Goal: Check status: Check status

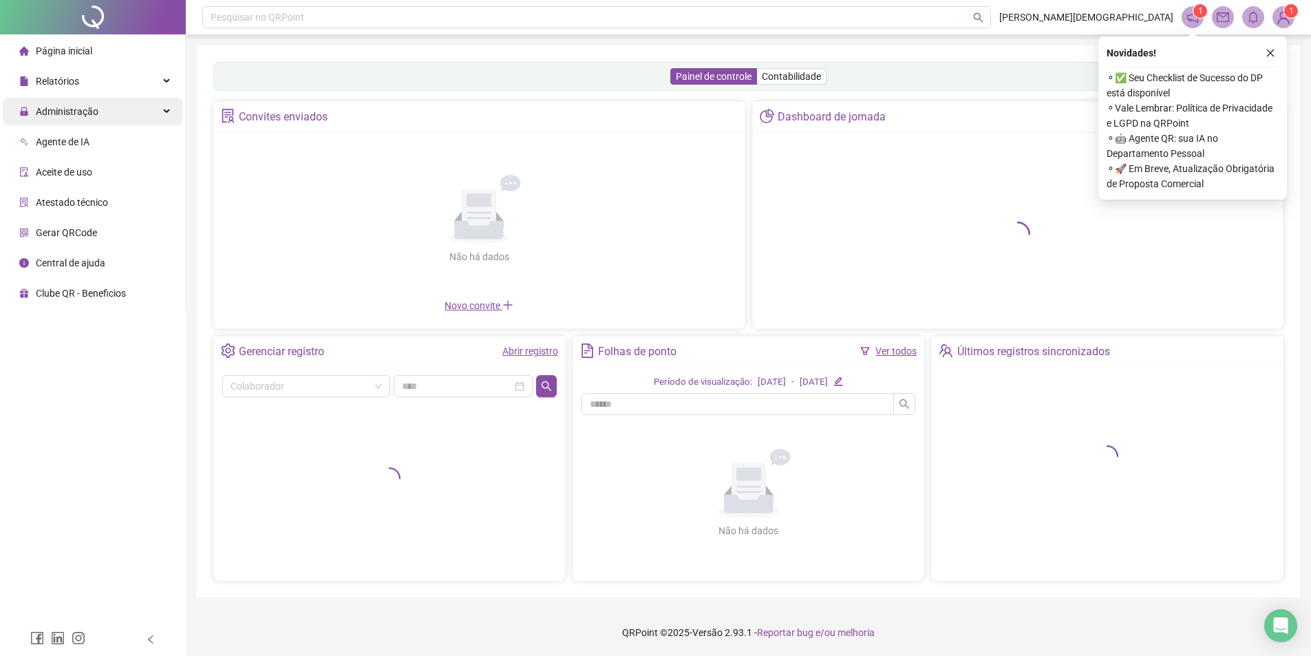
click at [77, 114] on span "Administração" at bounding box center [67, 111] width 63 height 11
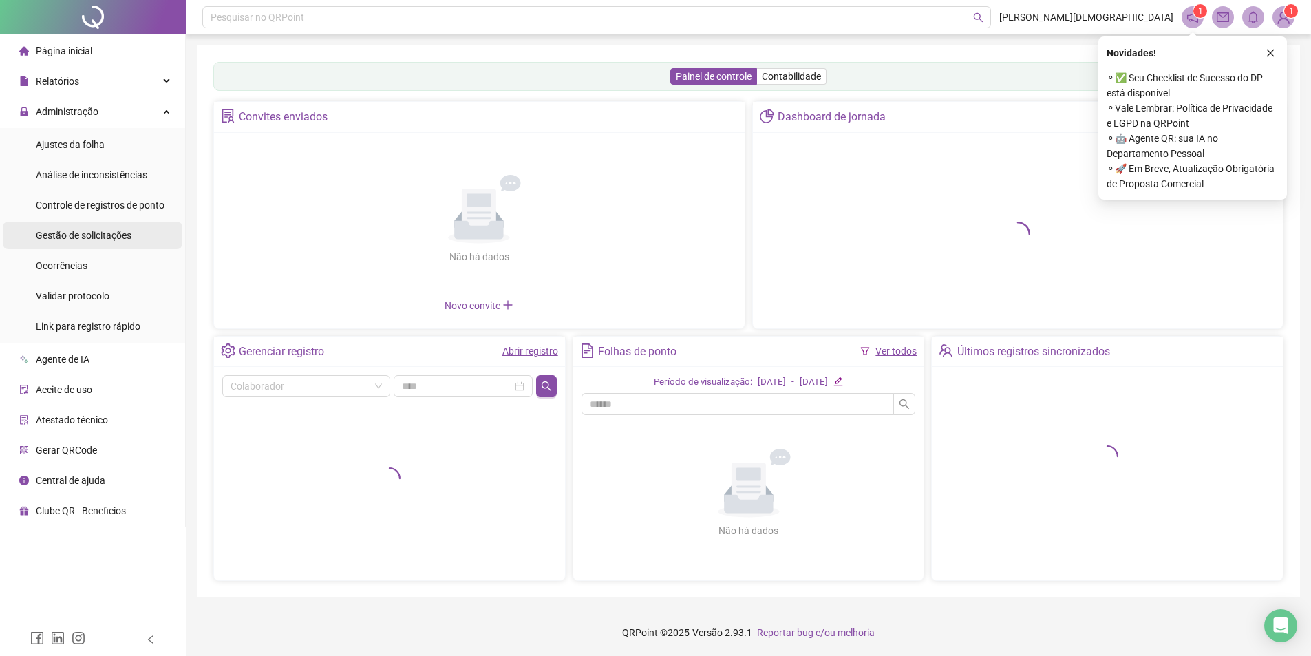
click at [98, 233] on span "Gestão de solicitações" at bounding box center [84, 235] width 96 height 11
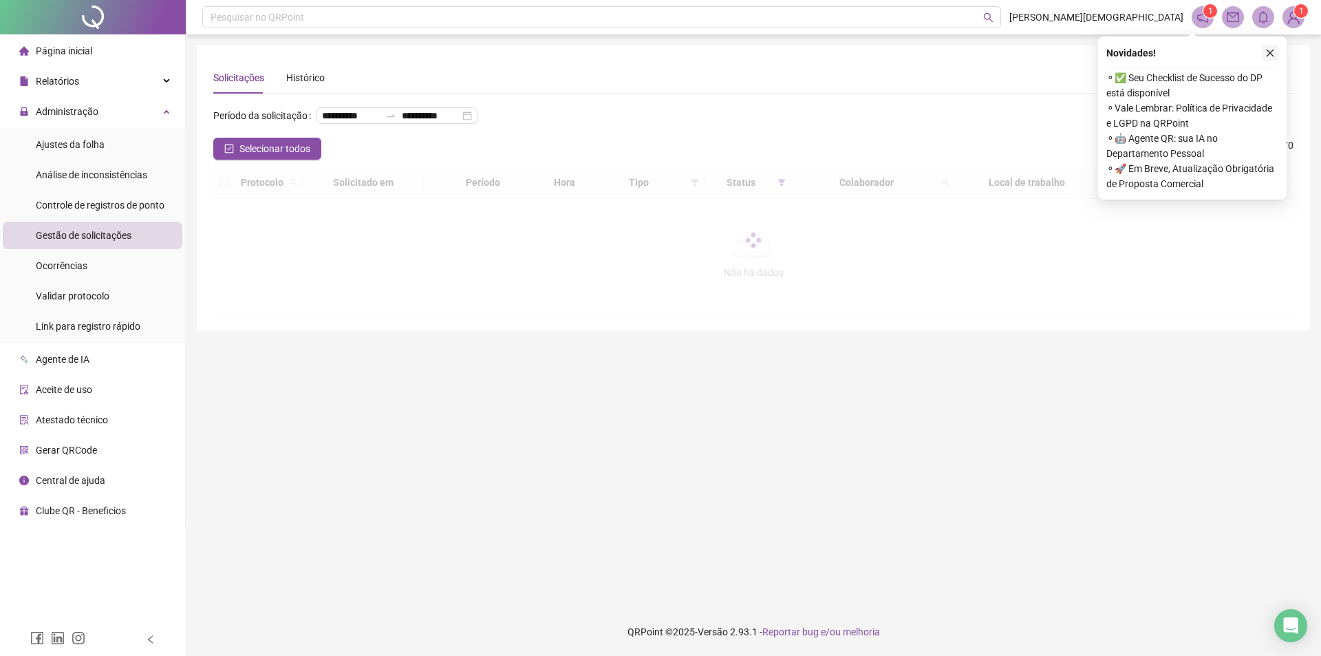
click at [1271, 52] on icon "close" at bounding box center [1271, 53] width 10 height 10
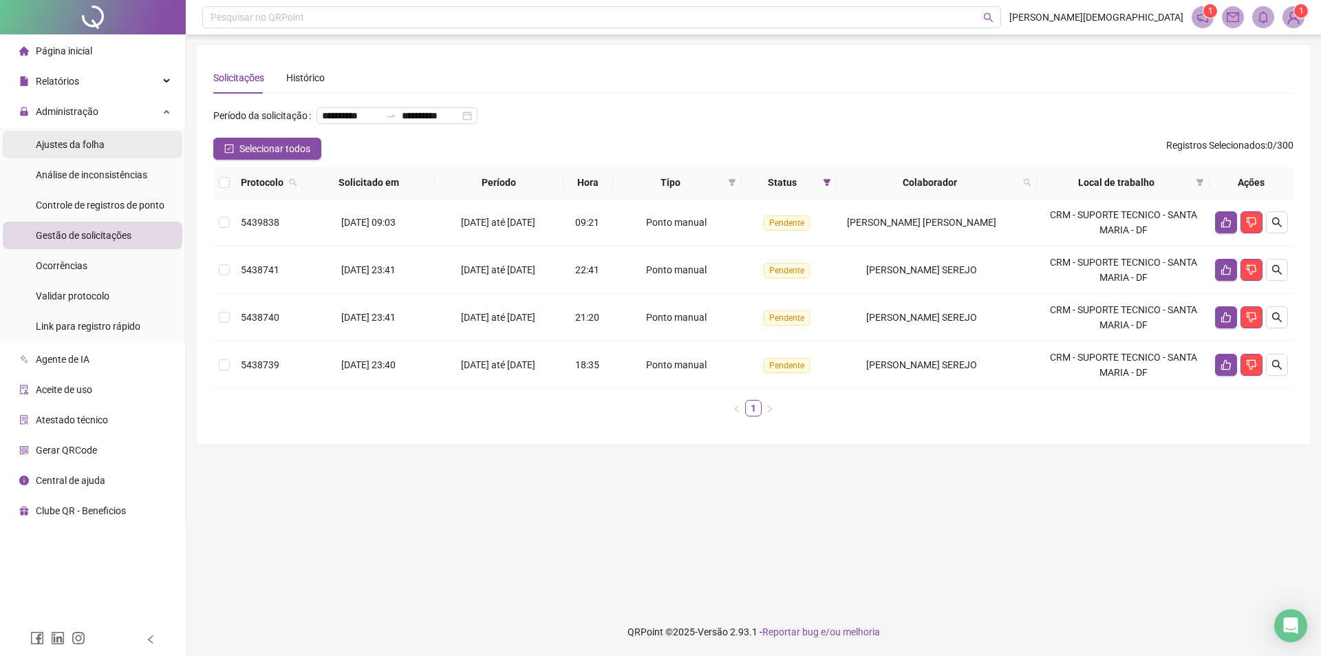
click at [75, 142] on span "Ajustes da folha" at bounding box center [70, 144] width 69 height 11
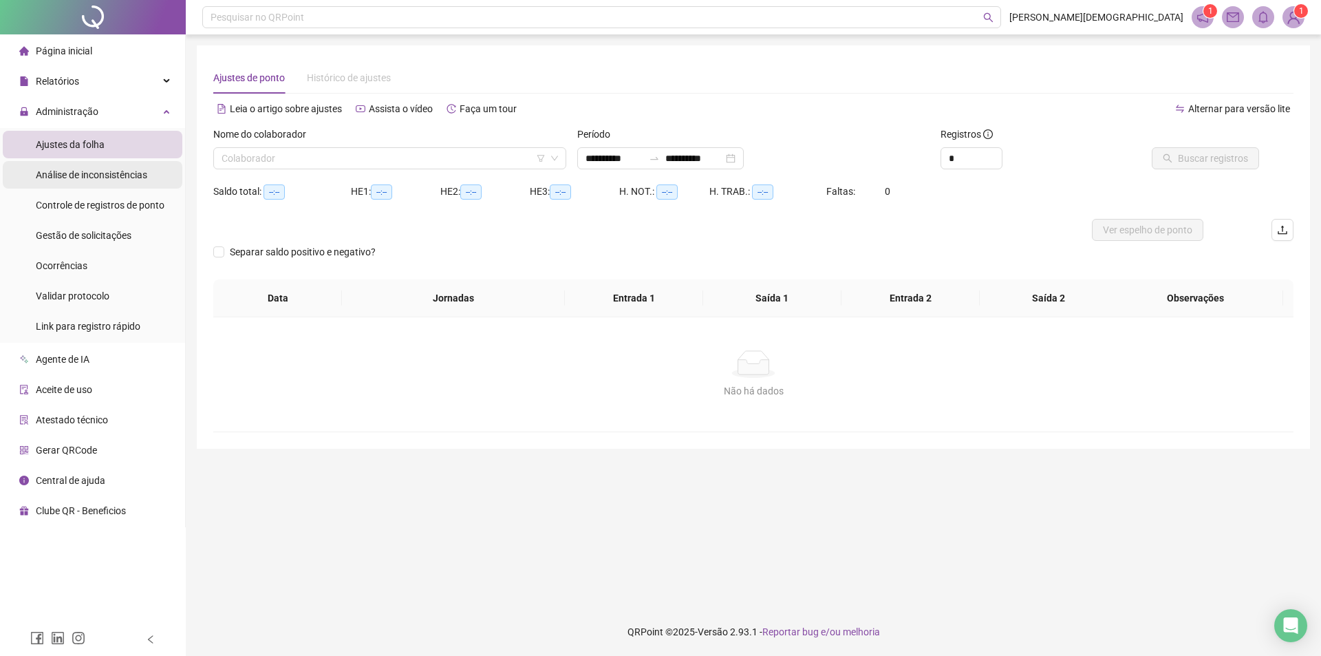
type input "**********"
click at [410, 152] on input "search" at bounding box center [384, 158] width 324 height 21
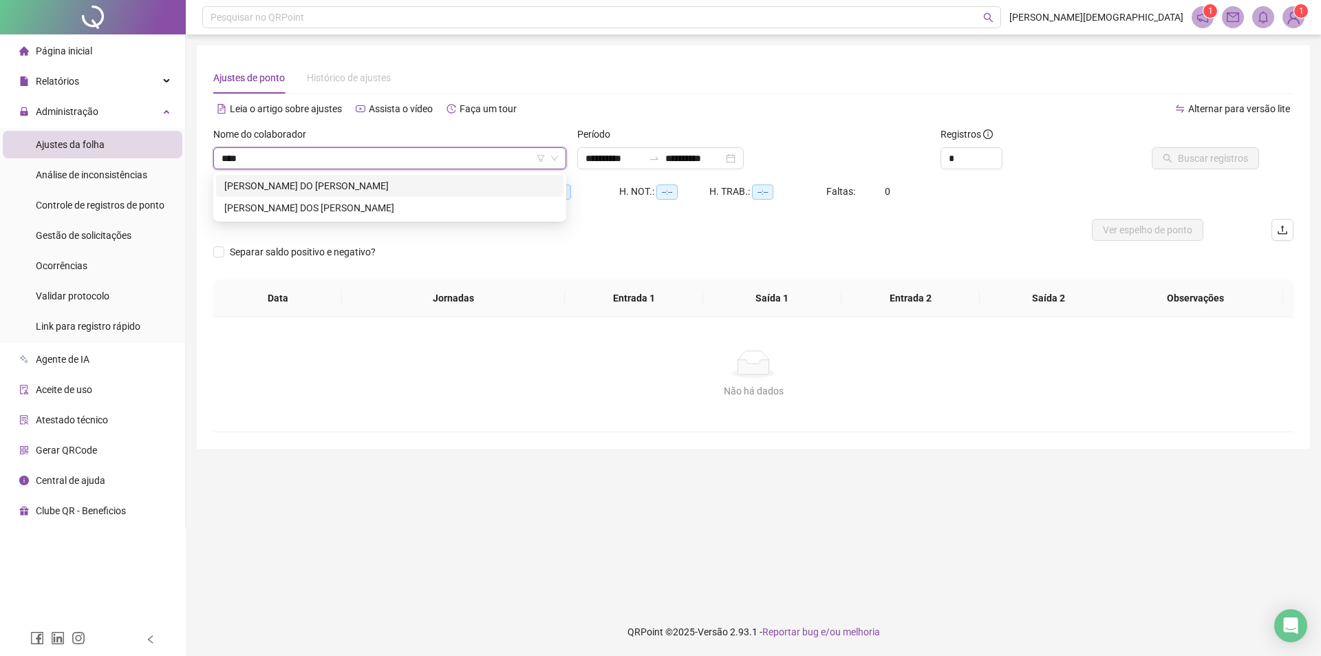
type input "*****"
click at [423, 189] on div "GUSTAVO GABRIEL ROCHA DO CARMO" at bounding box center [389, 185] width 331 height 15
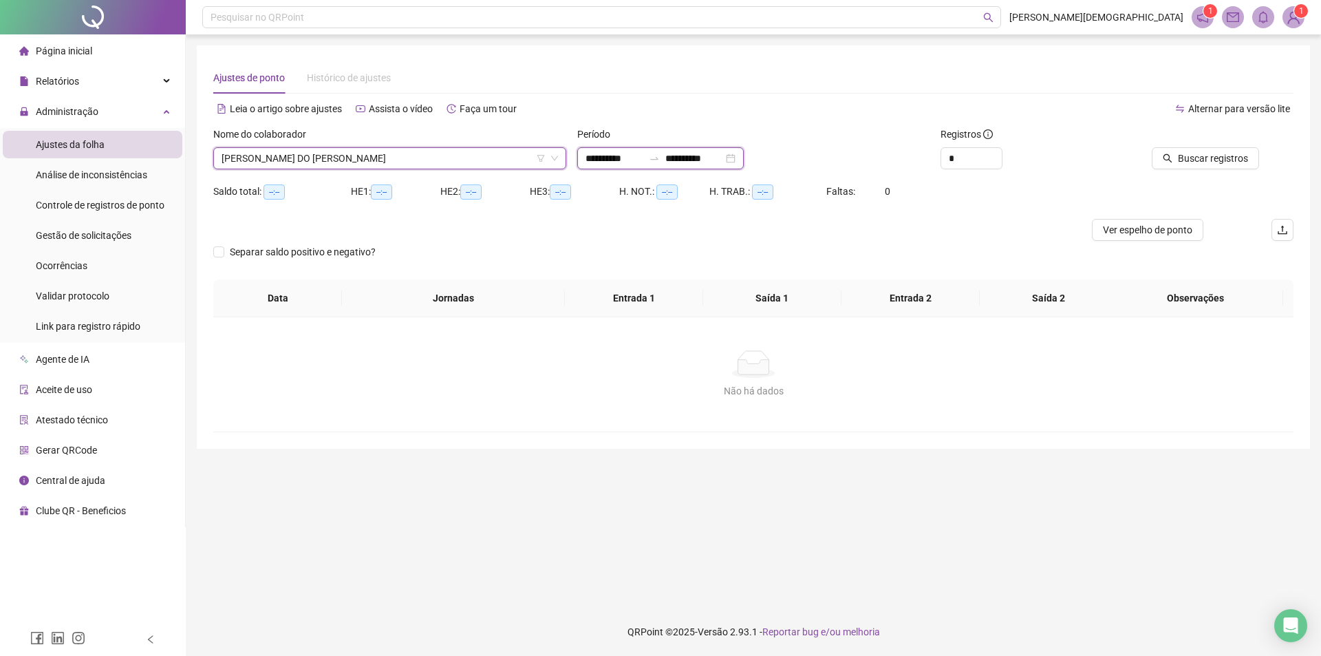
click at [603, 165] on input "**********" at bounding box center [615, 158] width 58 height 15
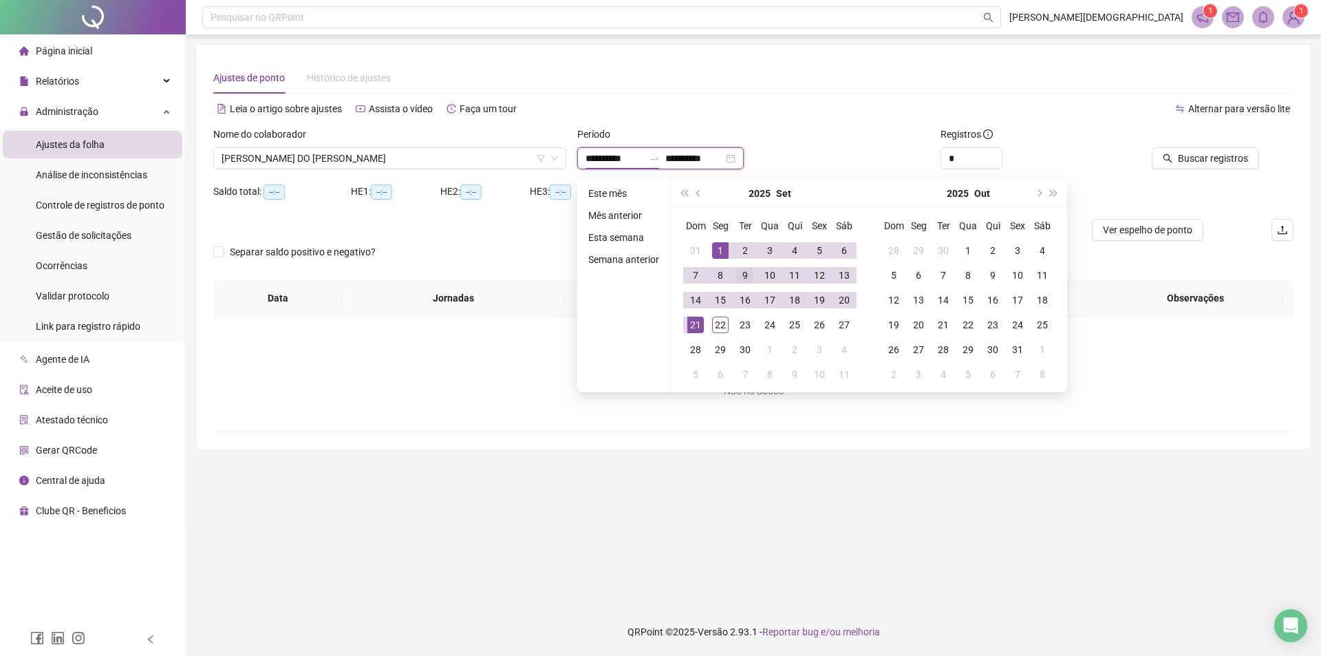
type input "**********"
click at [696, 191] on span "prev-year" at bounding box center [699, 193] width 7 height 7
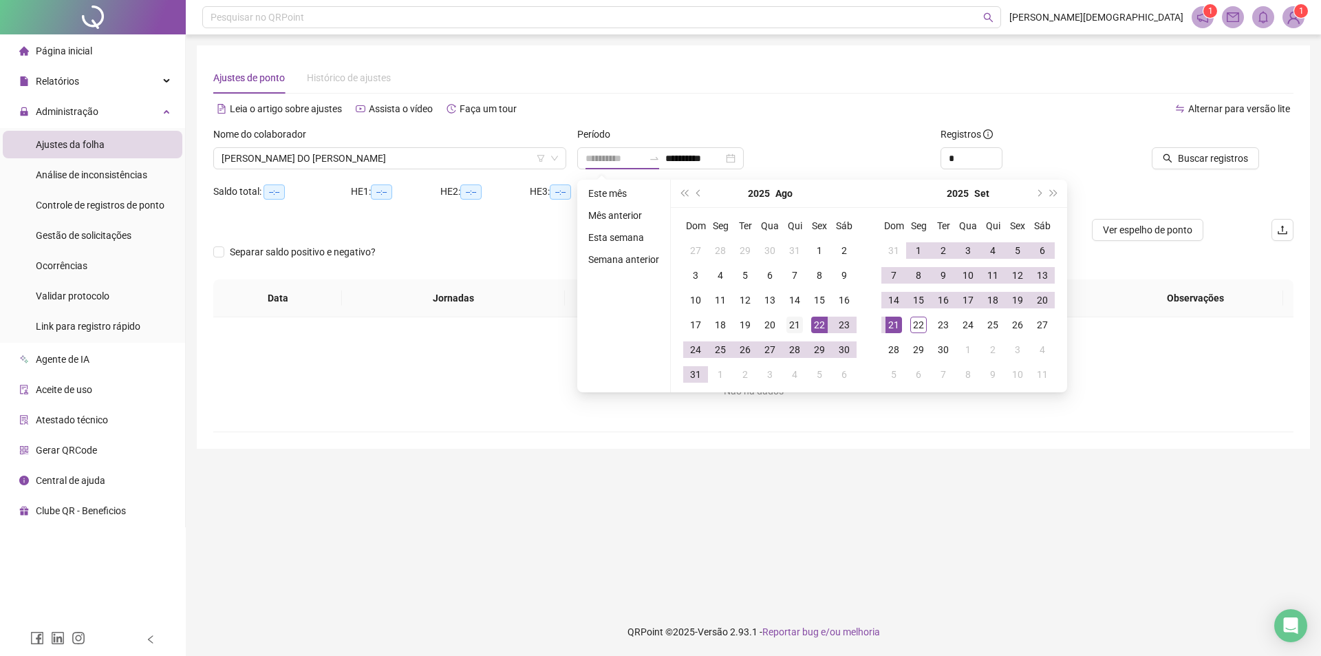
type input "**********"
click at [800, 324] on div "21" at bounding box center [795, 325] width 17 height 17
type input "**********"
click at [902, 322] on td "21" at bounding box center [894, 324] width 25 height 25
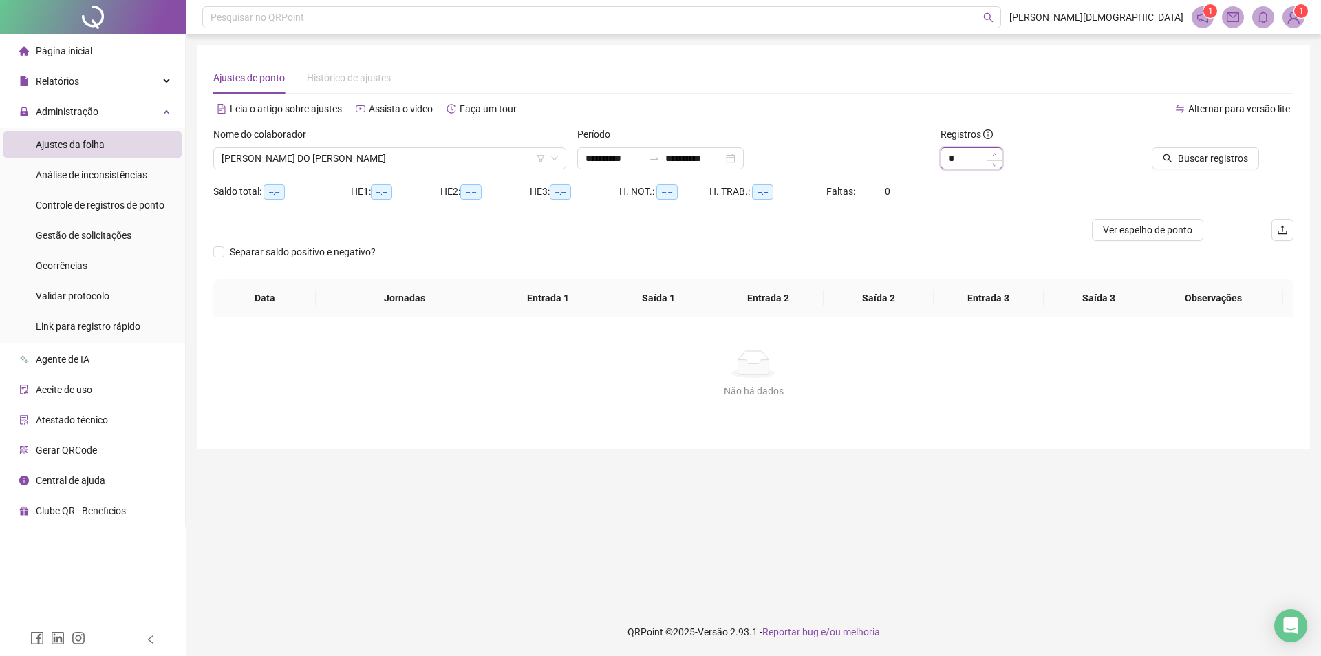
click at [991, 152] on span "Increase Value" at bounding box center [994, 154] width 15 height 12
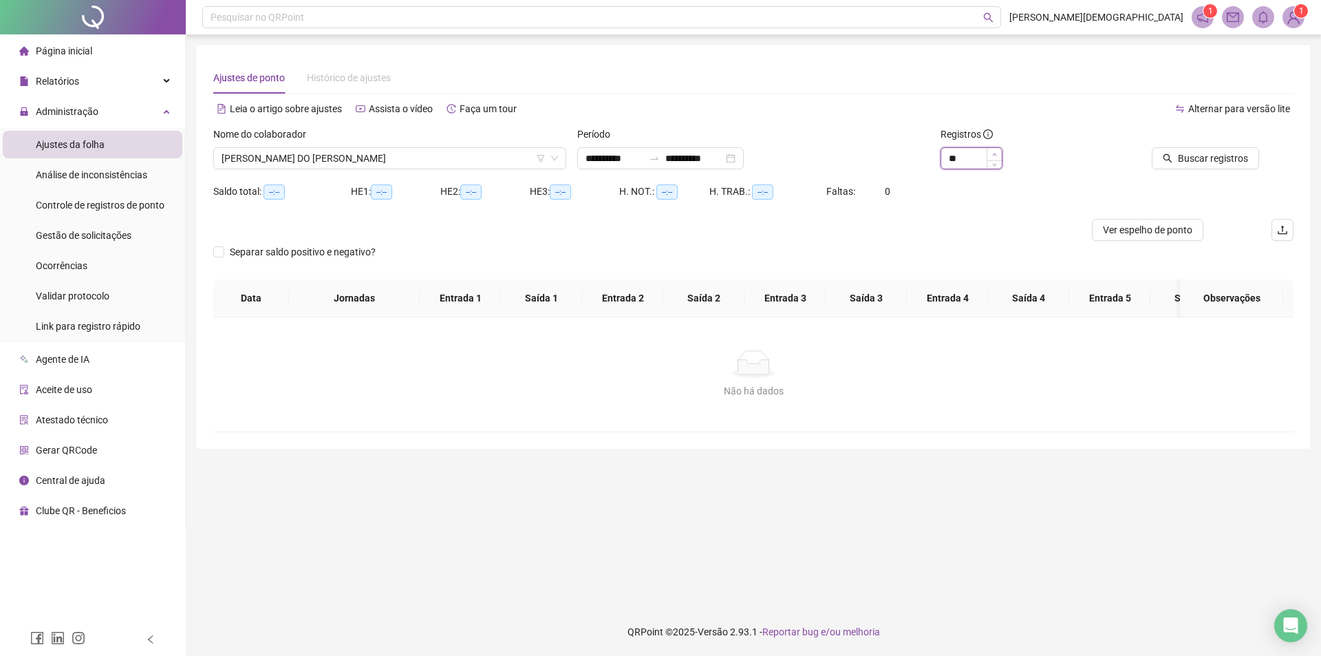
click at [991, 152] on span "Increase Value" at bounding box center [994, 154] width 15 height 12
type input "**"
click at [991, 152] on span "Increase Value" at bounding box center [994, 154] width 15 height 12
click at [1193, 158] on span "Buscar registros" at bounding box center [1213, 158] width 70 height 15
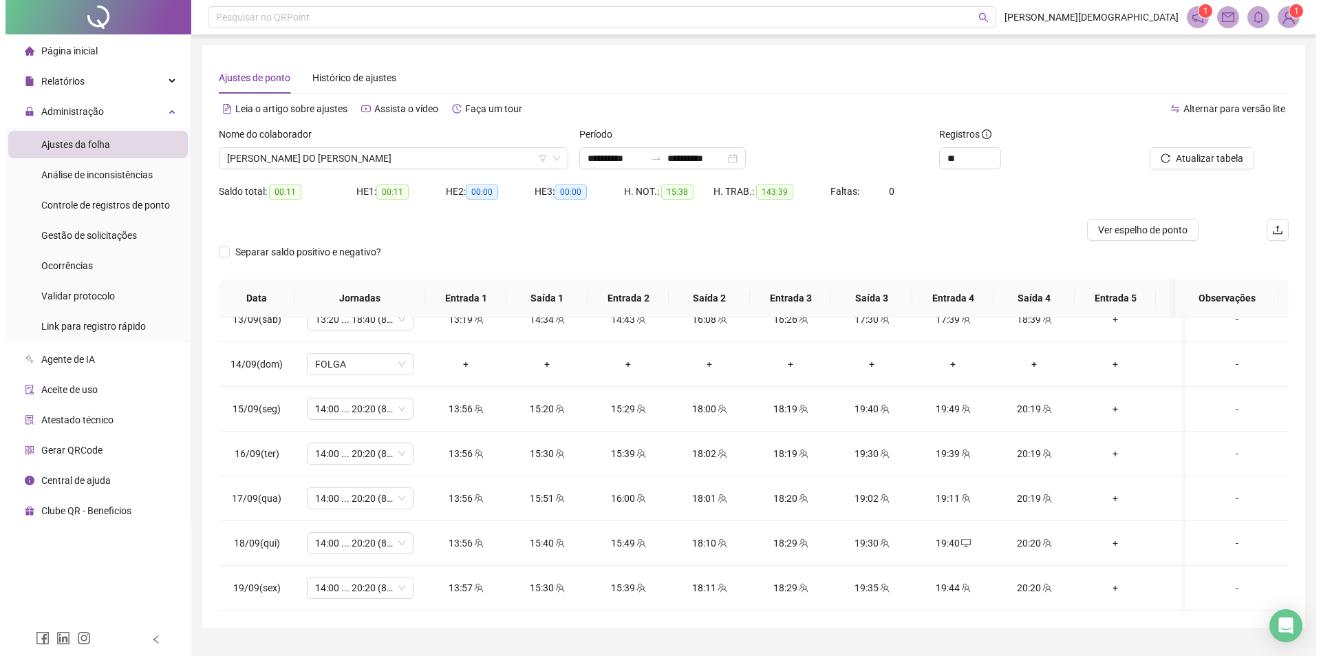
scroll to position [1148, 0]
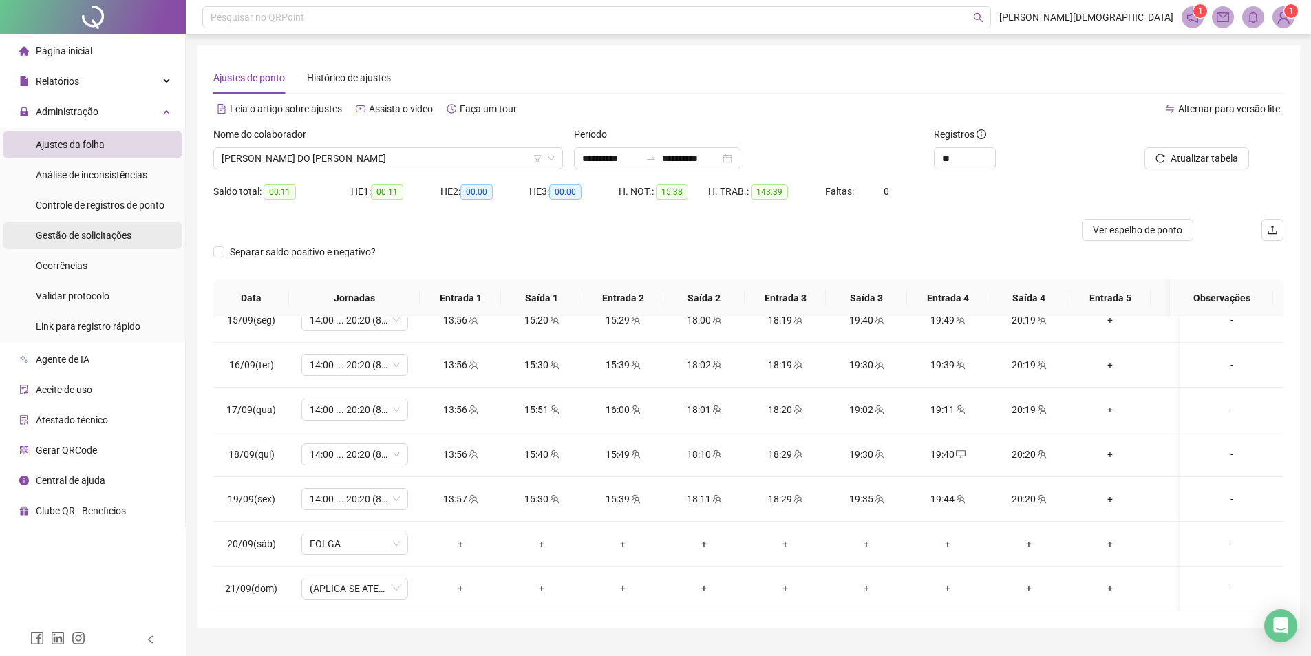
click at [85, 237] on span "Gestão de solicitações" at bounding box center [84, 235] width 96 height 11
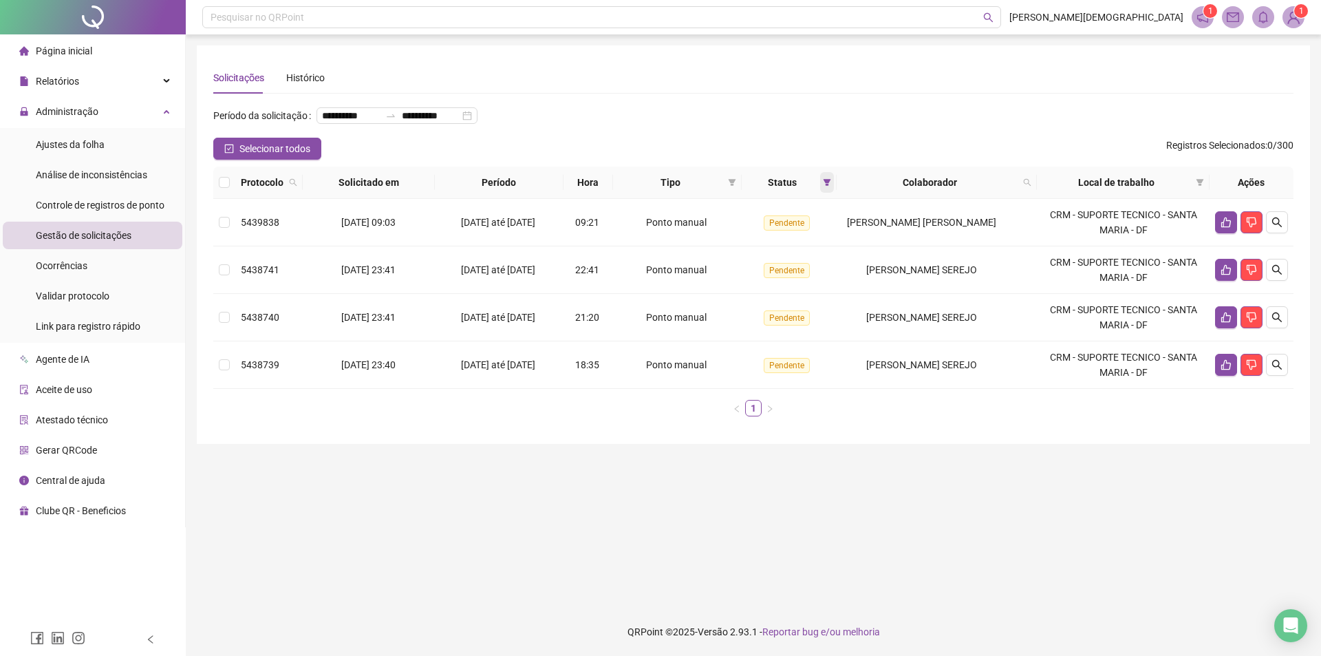
click at [826, 186] on icon "filter" at bounding box center [827, 182] width 8 height 8
click at [802, 279] on span "Aceita" at bounding box center [788, 277] width 34 height 15
click at [801, 257] on span "Pendente" at bounding box center [794, 254] width 46 height 15
click at [814, 303] on span "OK" at bounding box center [817, 304] width 13 height 15
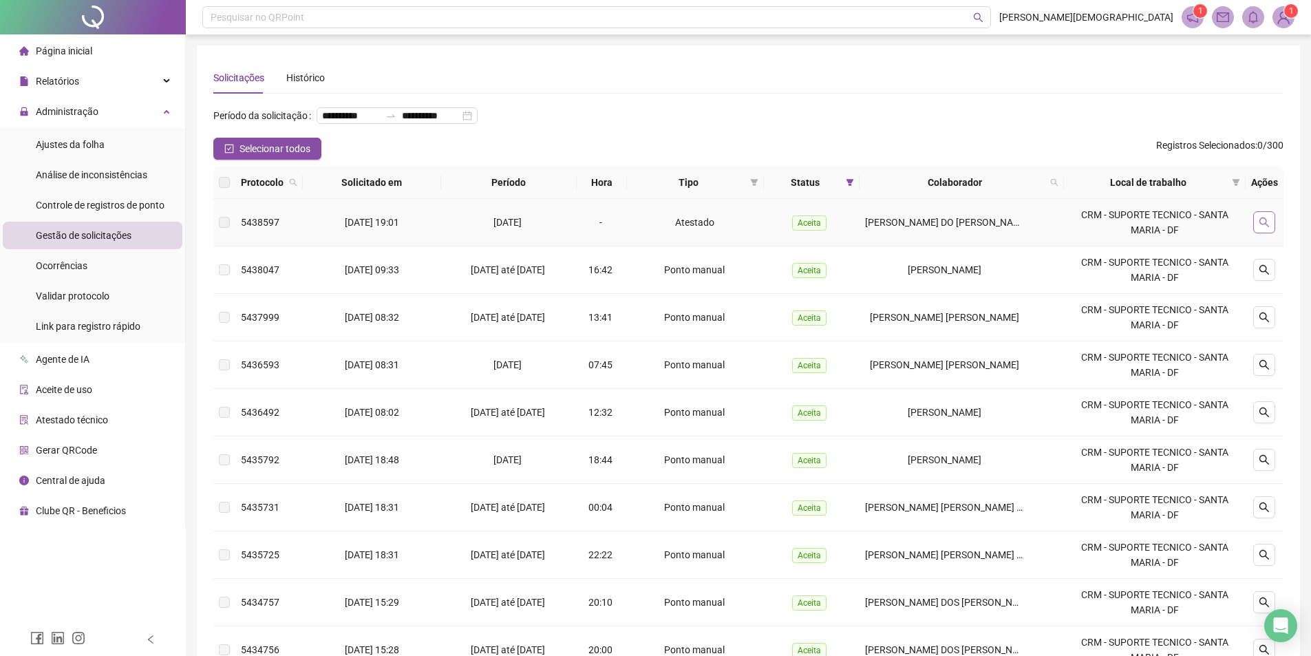
click at [1264, 228] on icon "search" at bounding box center [1264, 222] width 11 height 11
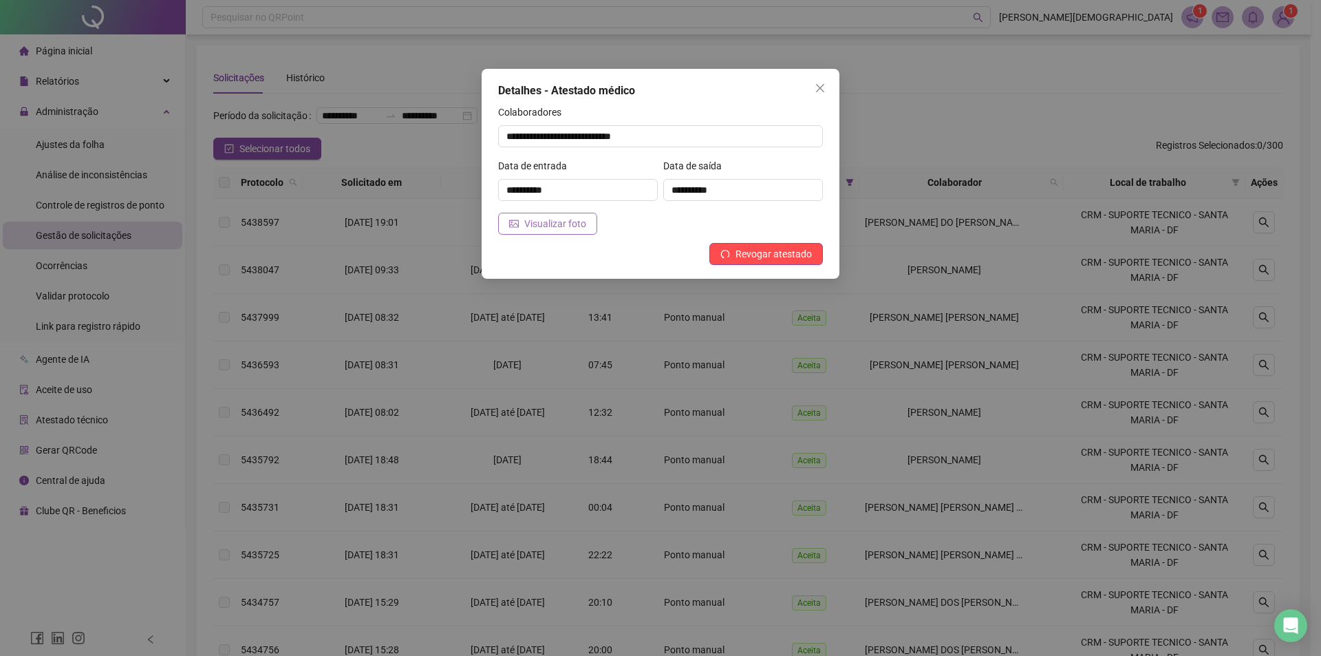
click at [531, 222] on span "Visualizar foto" at bounding box center [555, 223] width 62 height 15
click at [966, 255] on div "**********" at bounding box center [660, 328] width 1321 height 656
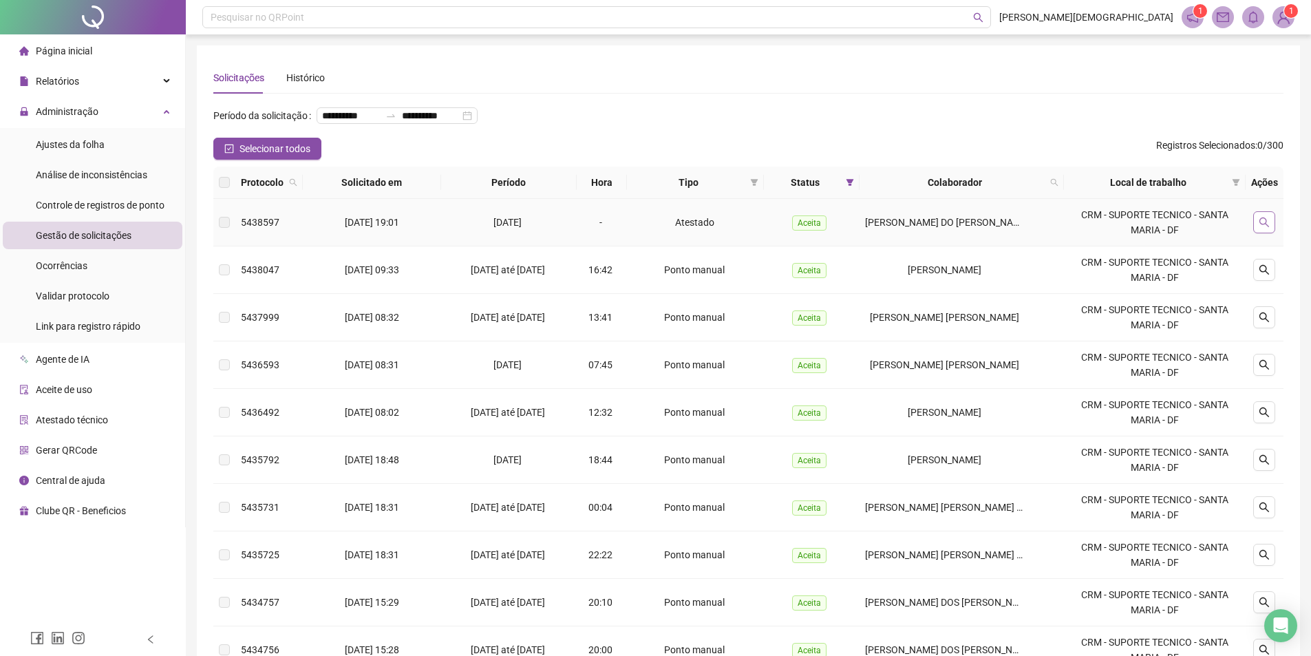
click at [1254, 233] on button "button" at bounding box center [1264, 222] width 22 height 22
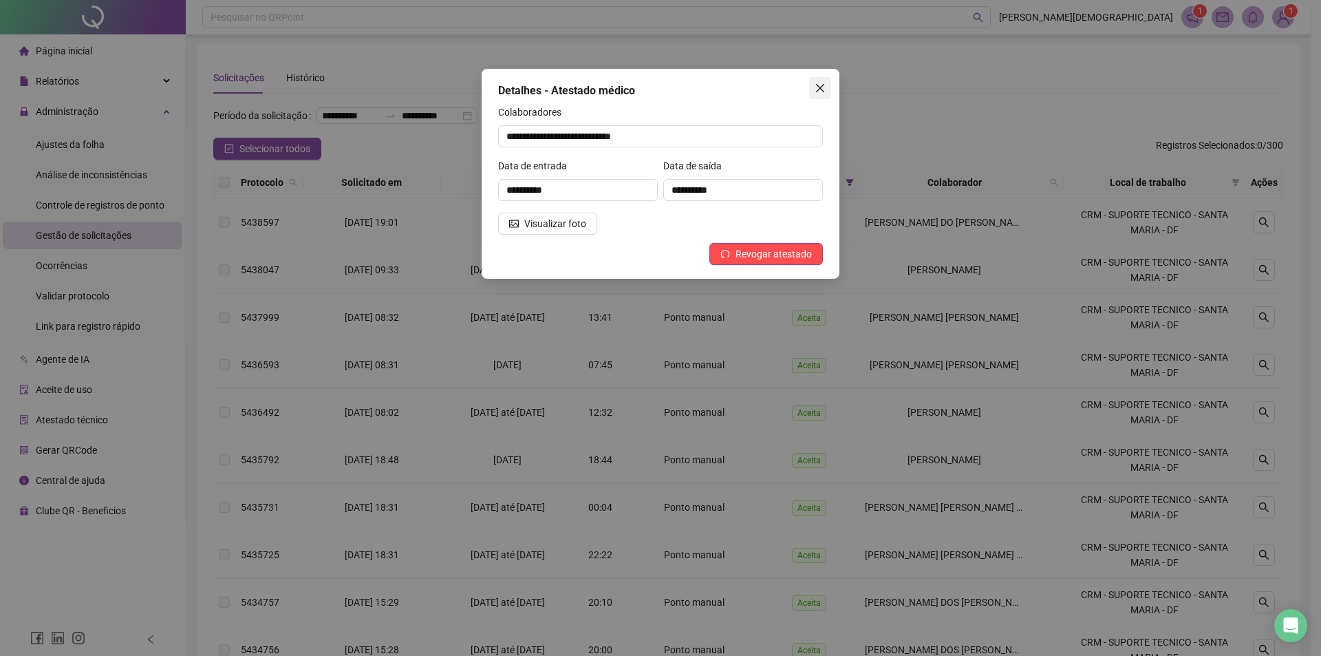
click at [818, 88] on icon "close" at bounding box center [820, 88] width 11 height 11
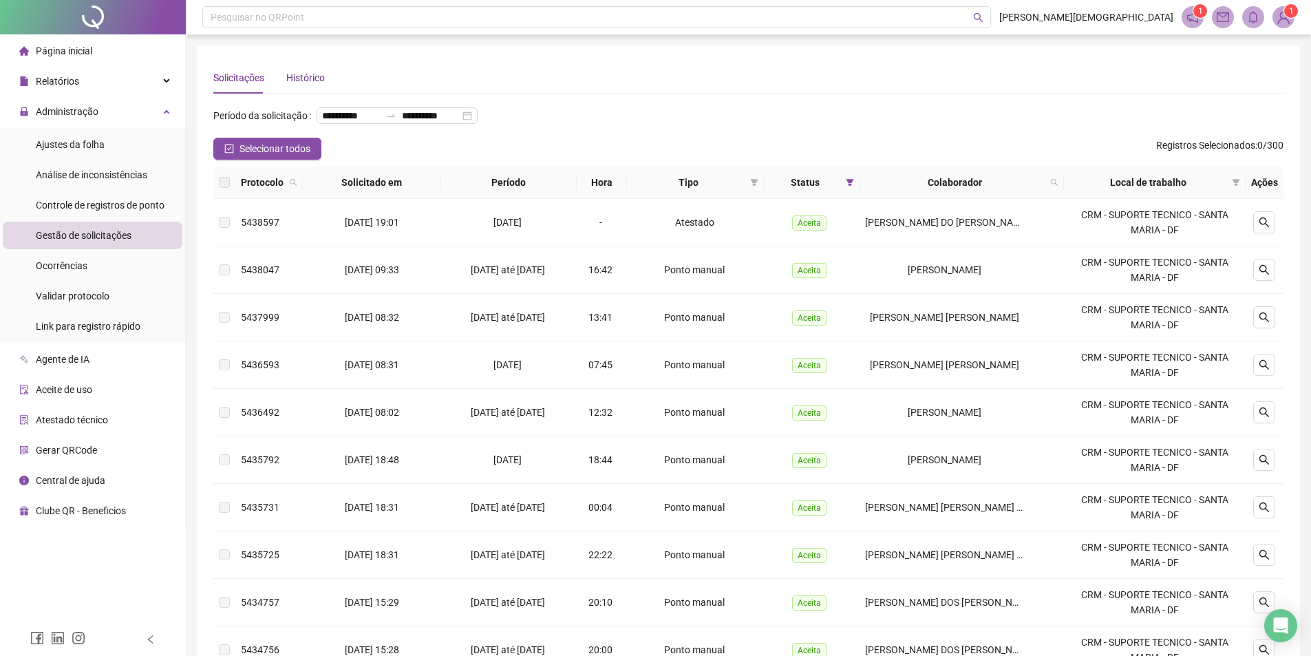
click at [291, 77] on div "Histórico" at bounding box center [305, 77] width 39 height 15
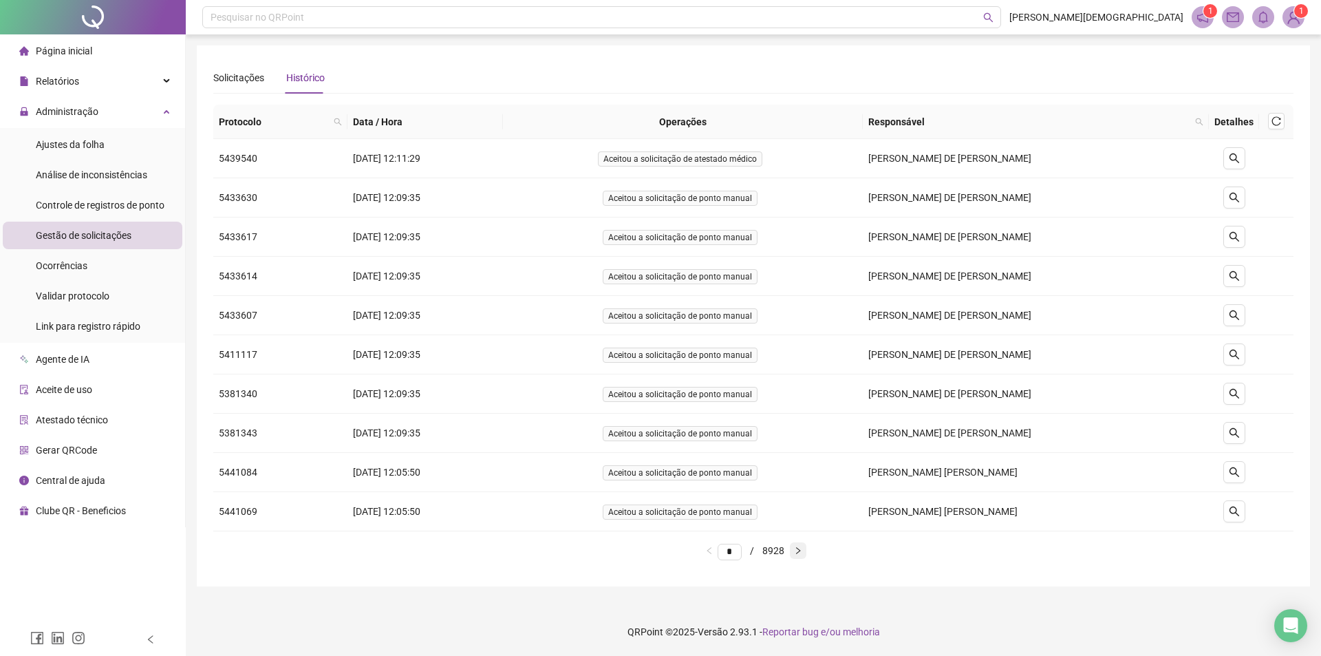
click at [802, 551] on icon "right" at bounding box center [798, 550] width 8 height 8
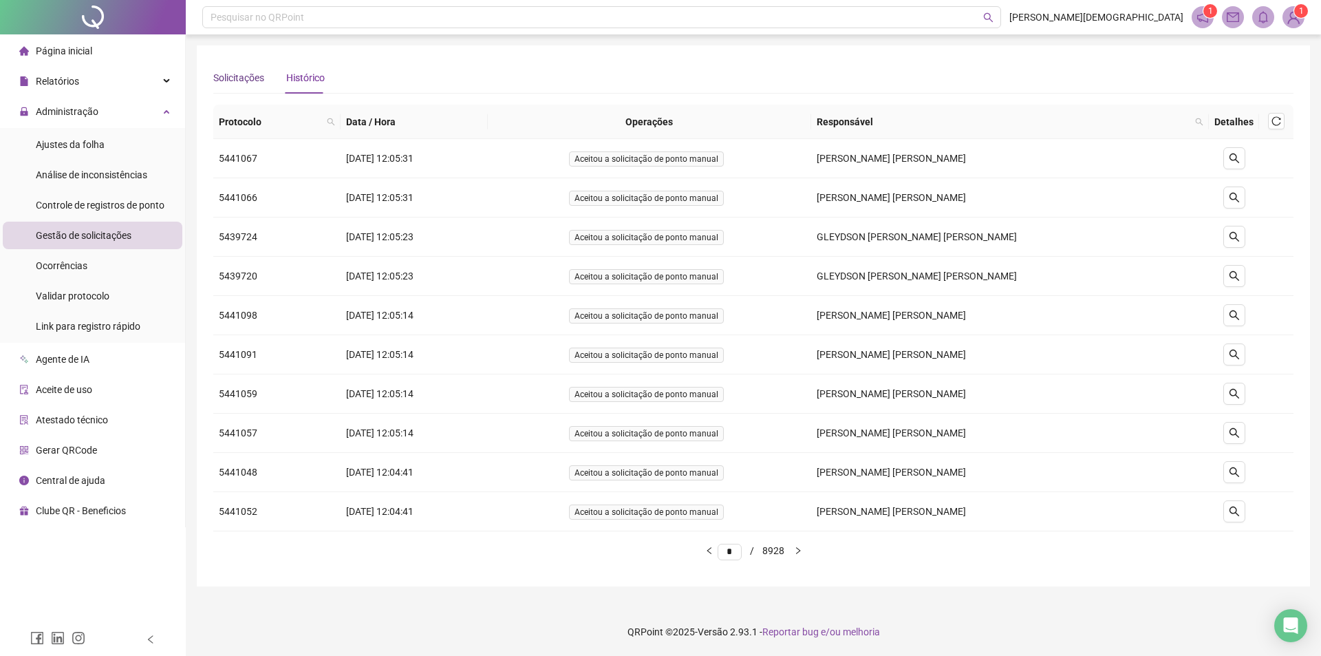
click at [240, 83] on div "Solicitações" at bounding box center [238, 77] width 51 height 15
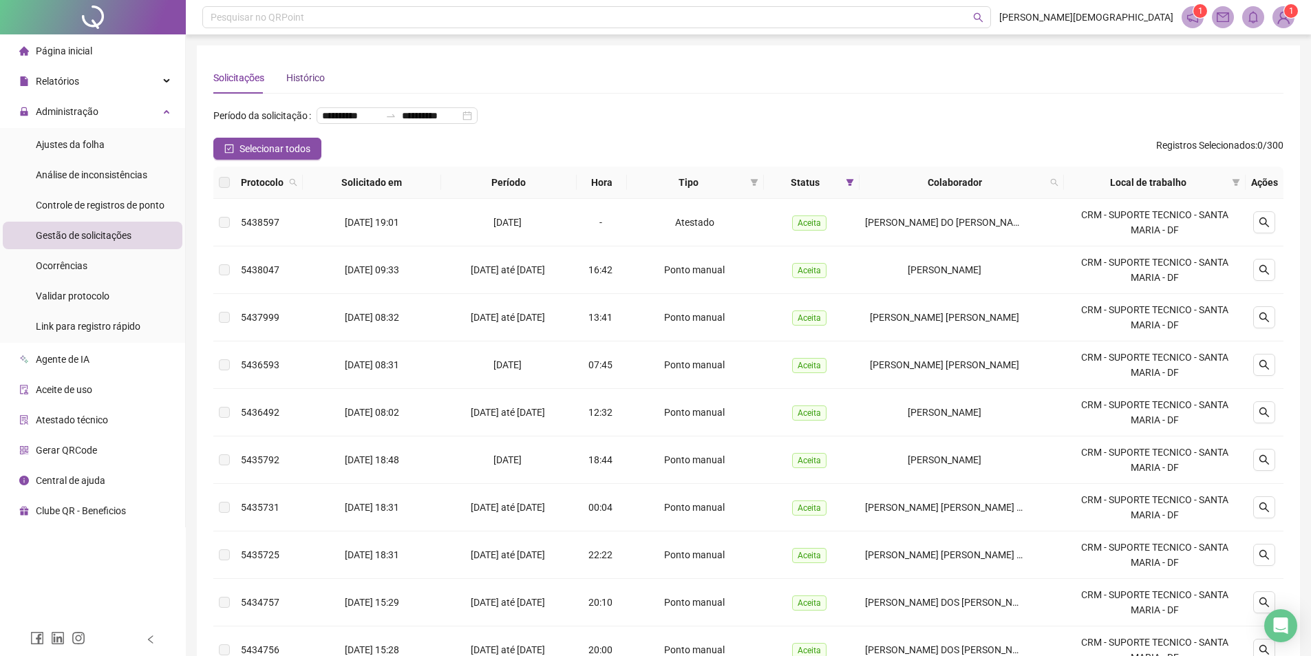
click at [320, 73] on div "Histórico" at bounding box center [305, 77] width 39 height 15
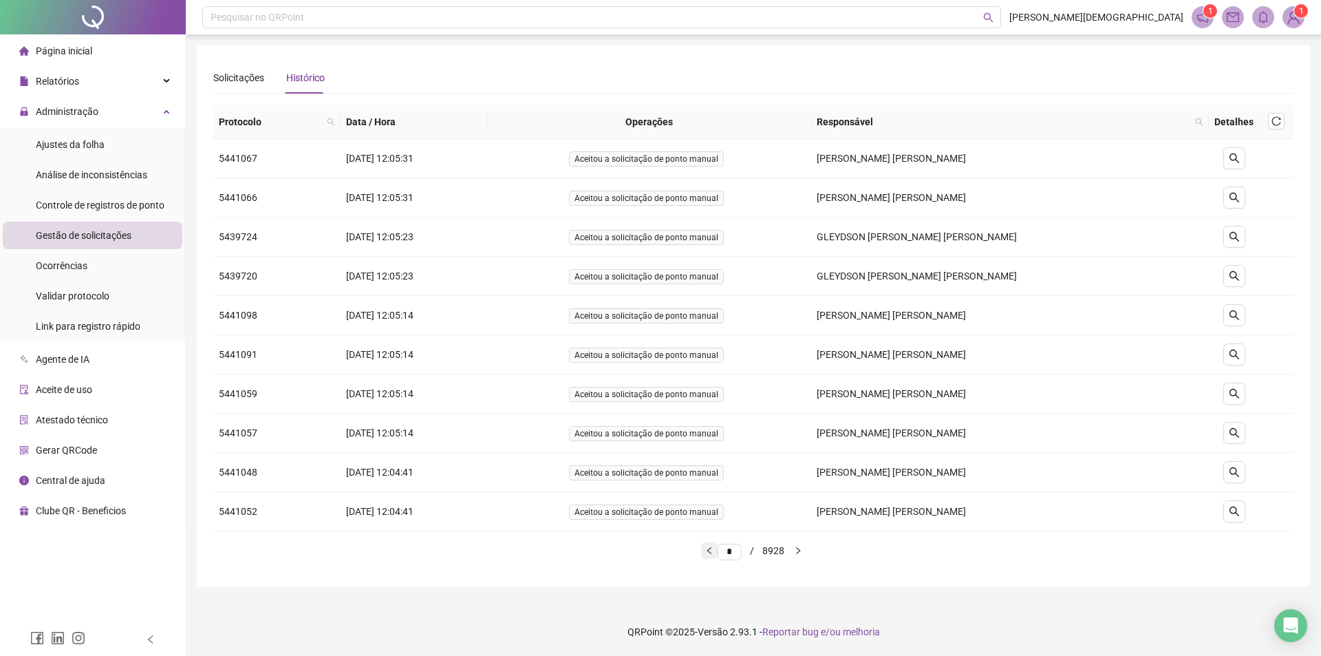
click at [704, 555] on button "button" at bounding box center [709, 550] width 17 height 17
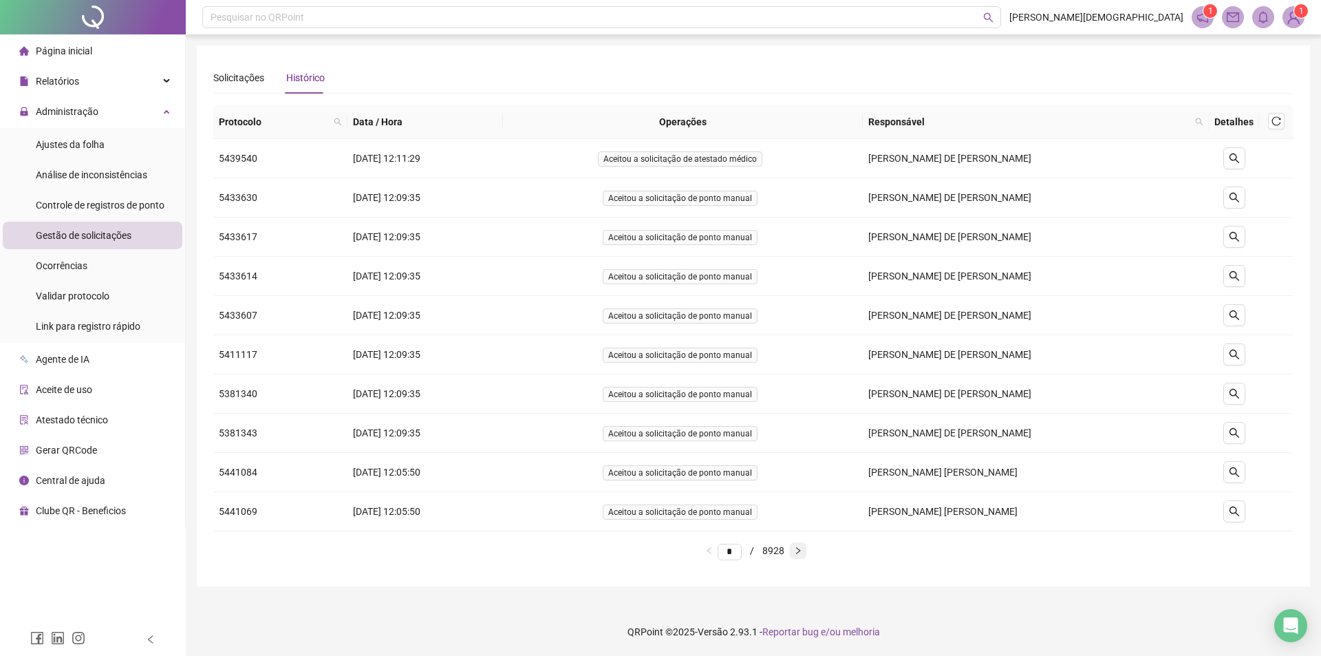
click at [802, 552] on icon "right" at bounding box center [798, 550] width 8 height 8
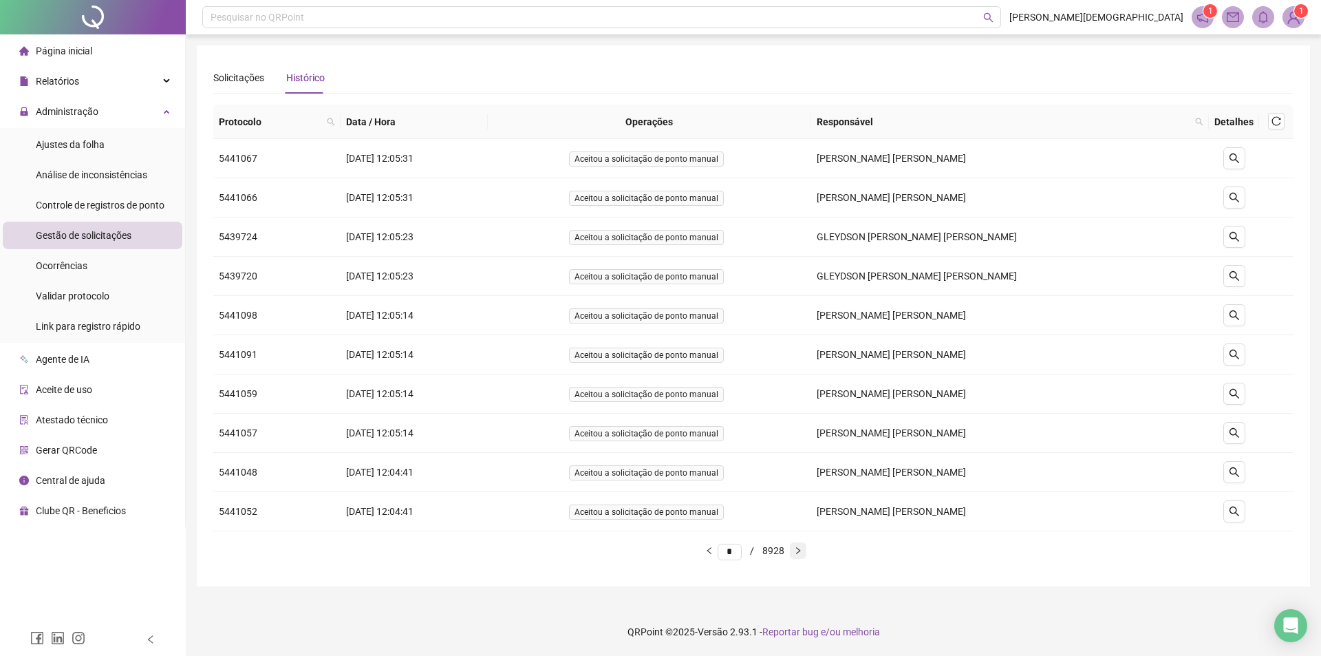
click at [802, 552] on icon "right" at bounding box center [798, 550] width 8 height 8
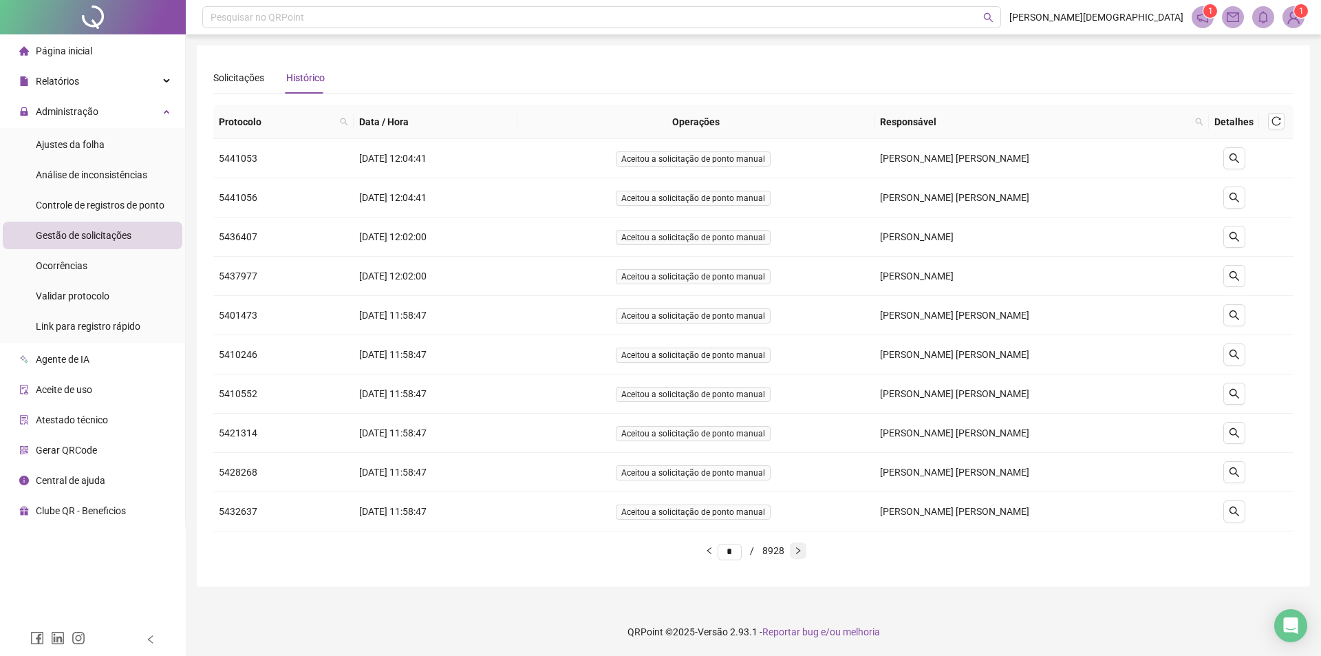
click at [802, 552] on icon "right" at bounding box center [798, 550] width 8 height 8
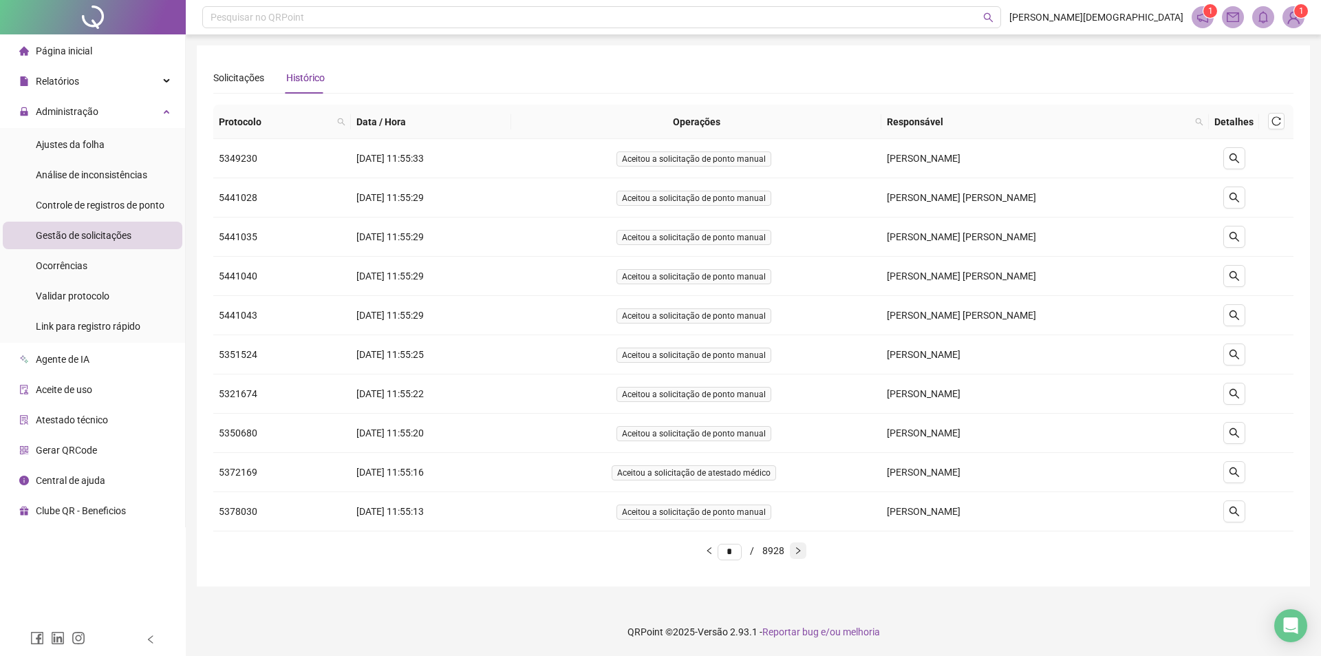
click at [802, 551] on icon "right" at bounding box center [798, 550] width 8 height 8
type input "*"
click at [239, 78] on div "Solicitações" at bounding box center [238, 77] width 51 height 15
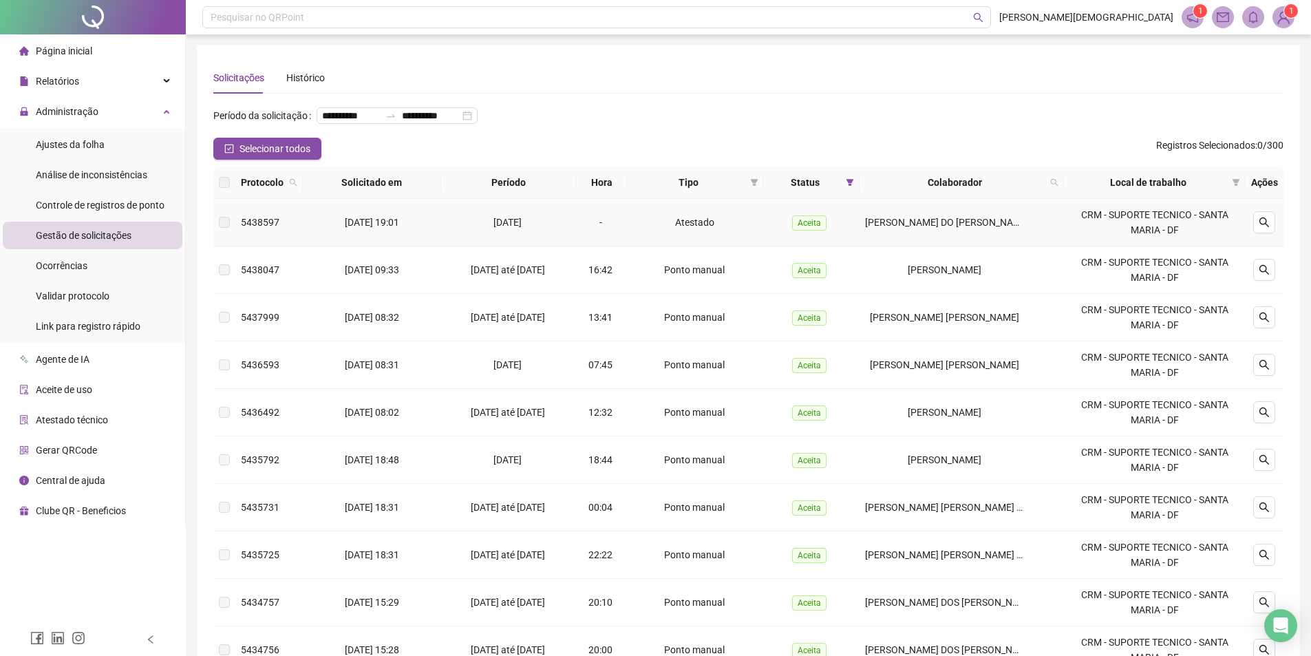
click at [257, 228] on span "5438597" at bounding box center [260, 222] width 39 height 11
copy span "5438597"
click at [297, 83] on div "Histórico" at bounding box center [305, 77] width 39 height 15
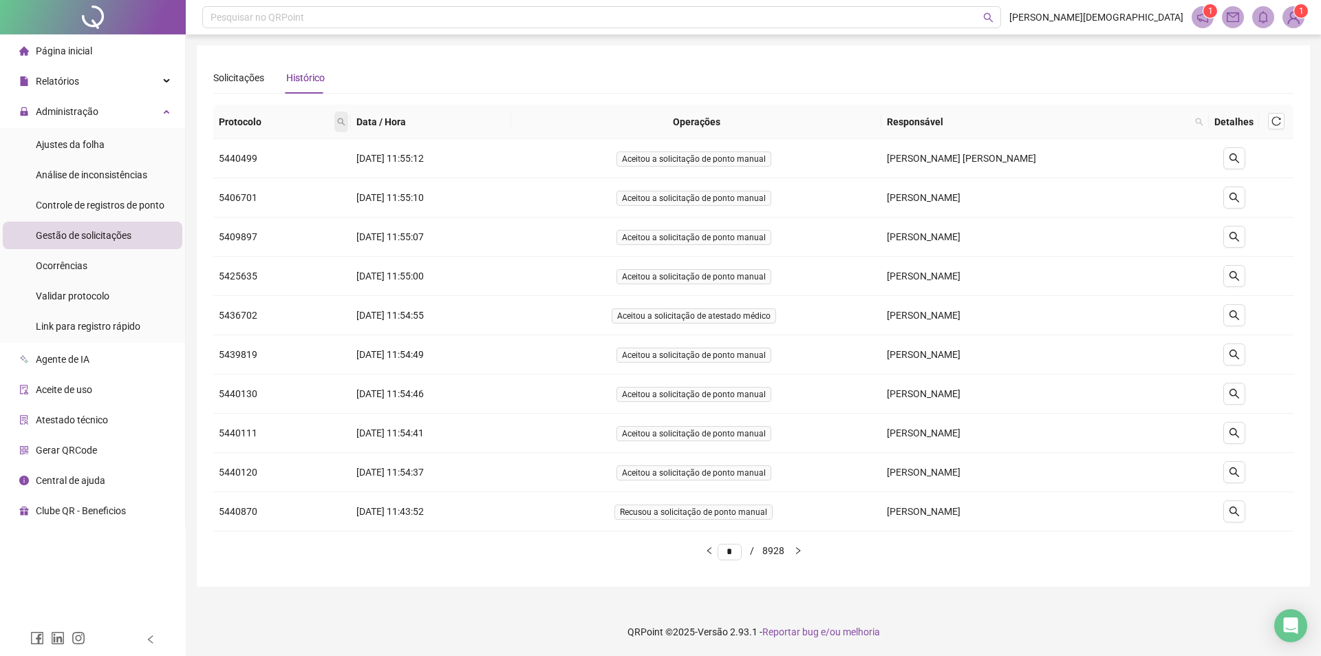
click at [334, 115] on span at bounding box center [341, 121] width 14 height 21
click at [269, 150] on input "text" at bounding box center [271, 151] width 129 height 22
paste input "*******"
type input "*******"
click at [254, 169] on span "Buscar" at bounding box center [246, 176] width 30 height 15
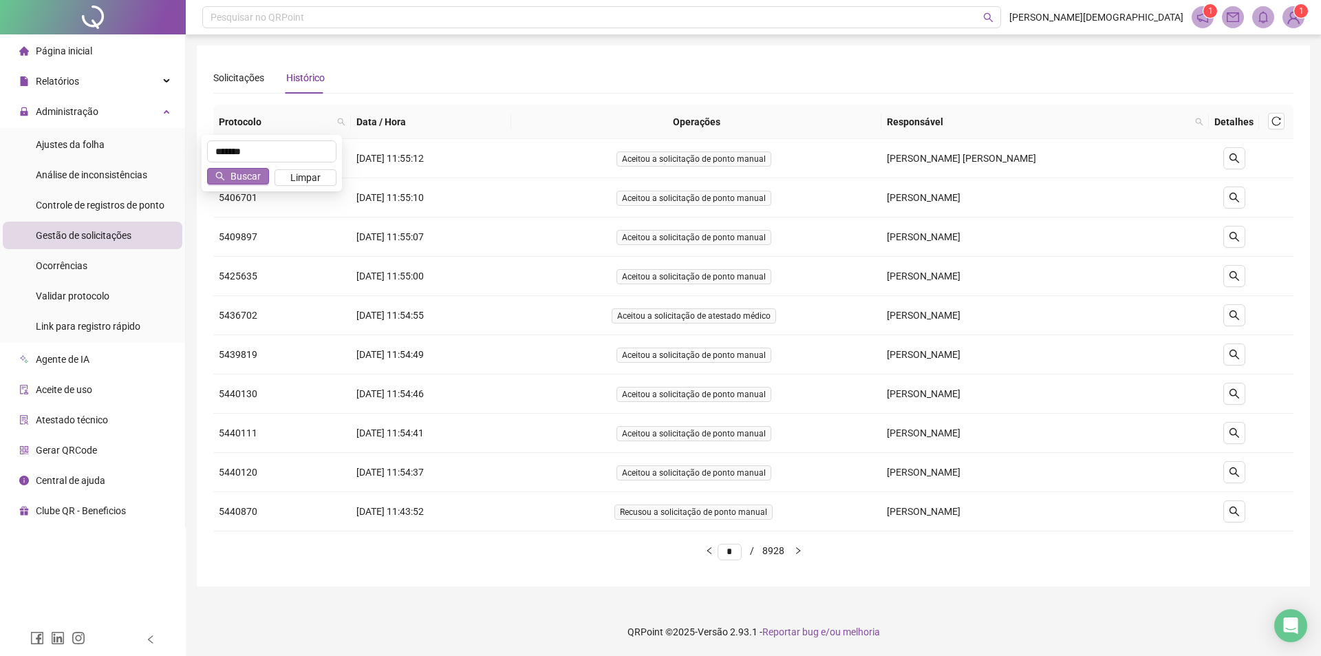
type input "*"
